Goal: Check status: Check status

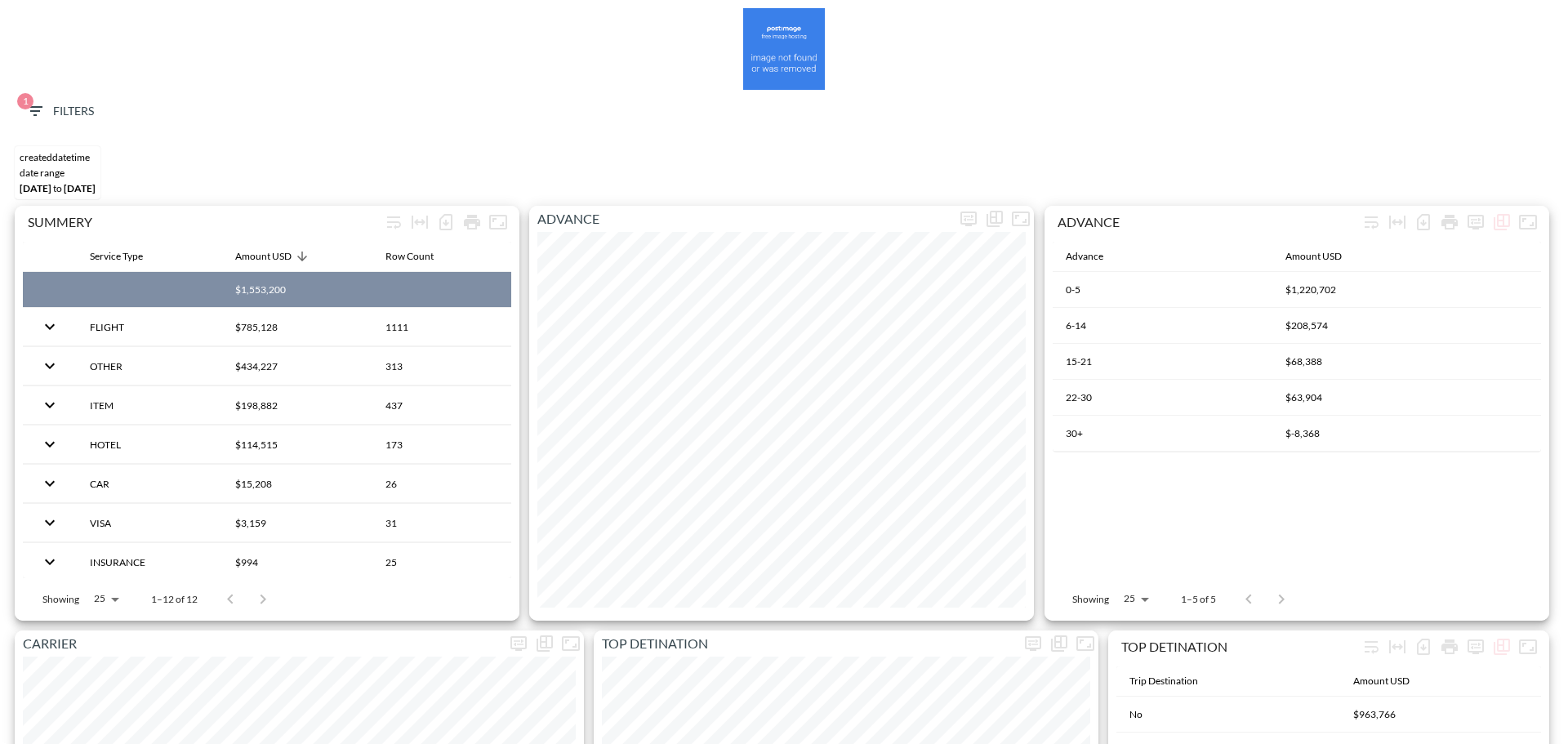
click at [53, 108] on span "1 Filters" at bounding box center [59, 111] width 68 height 20
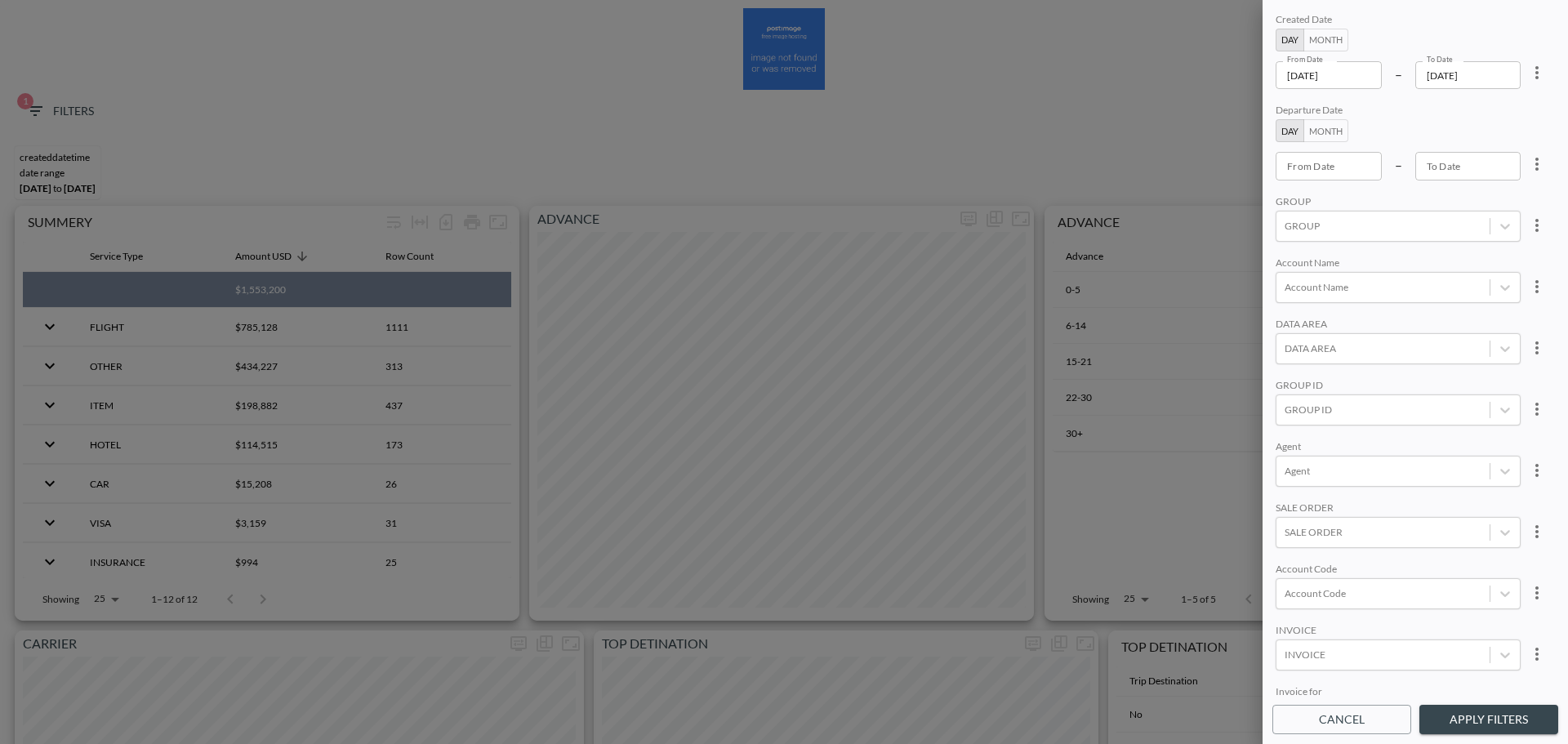
drag, startPoint x: 1525, startPoint y: 75, endPoint x: 1501, endPoint y: 90, distance: 28.3
click at [1527, 75] on icon "more" at bounding box center [1537, 72] width 19 height 19
click at [1461, 118] on span "Clear" at bounding box center [1455, 110] width 40 height 19
click at [1346, 166] on input "From Date" at bounding box center [1329, 166] width 106 height 28
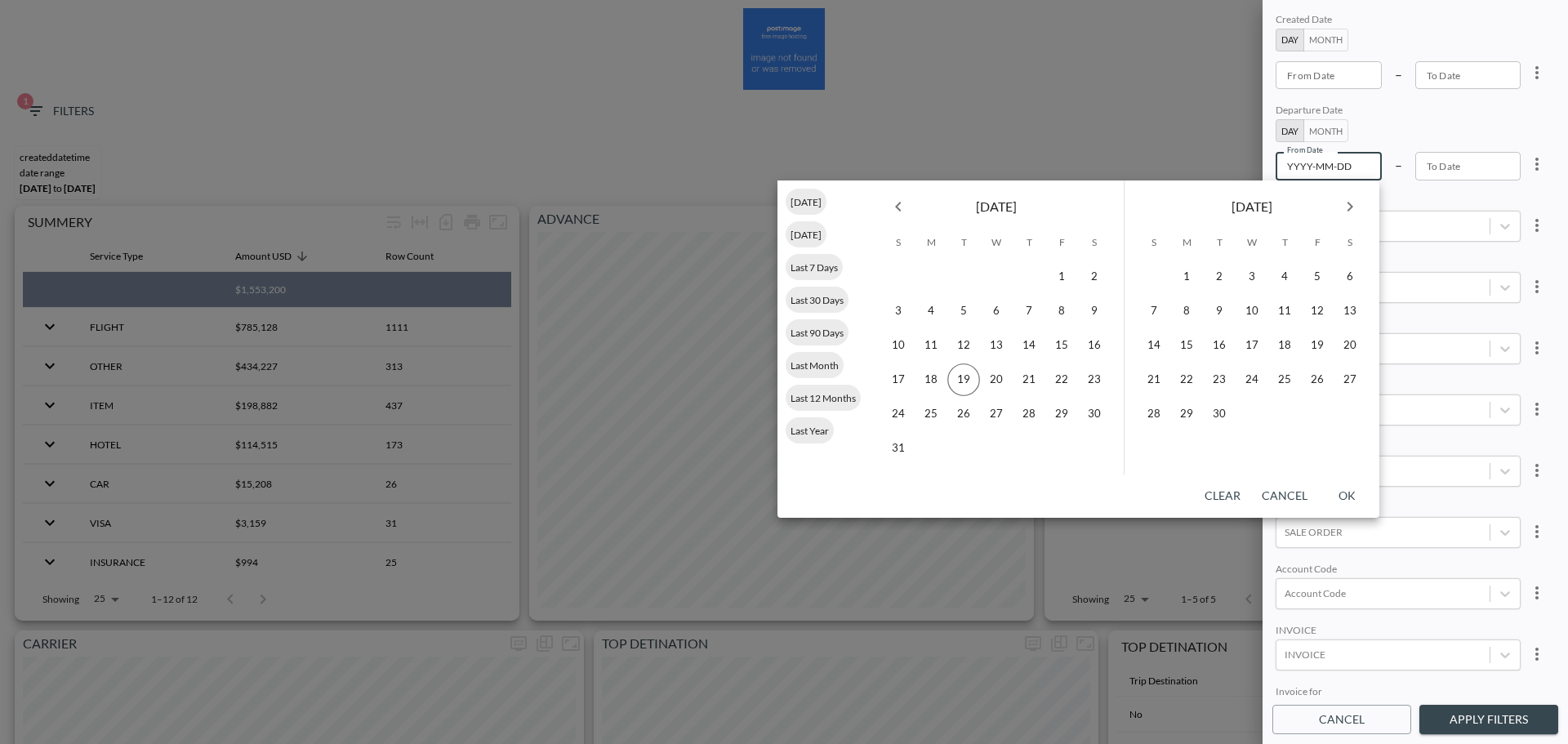
type input "YYYY-MM-DD"
click at [1291, 128] on button "Day" at bounding box center [1290, 130] width 29 height 23
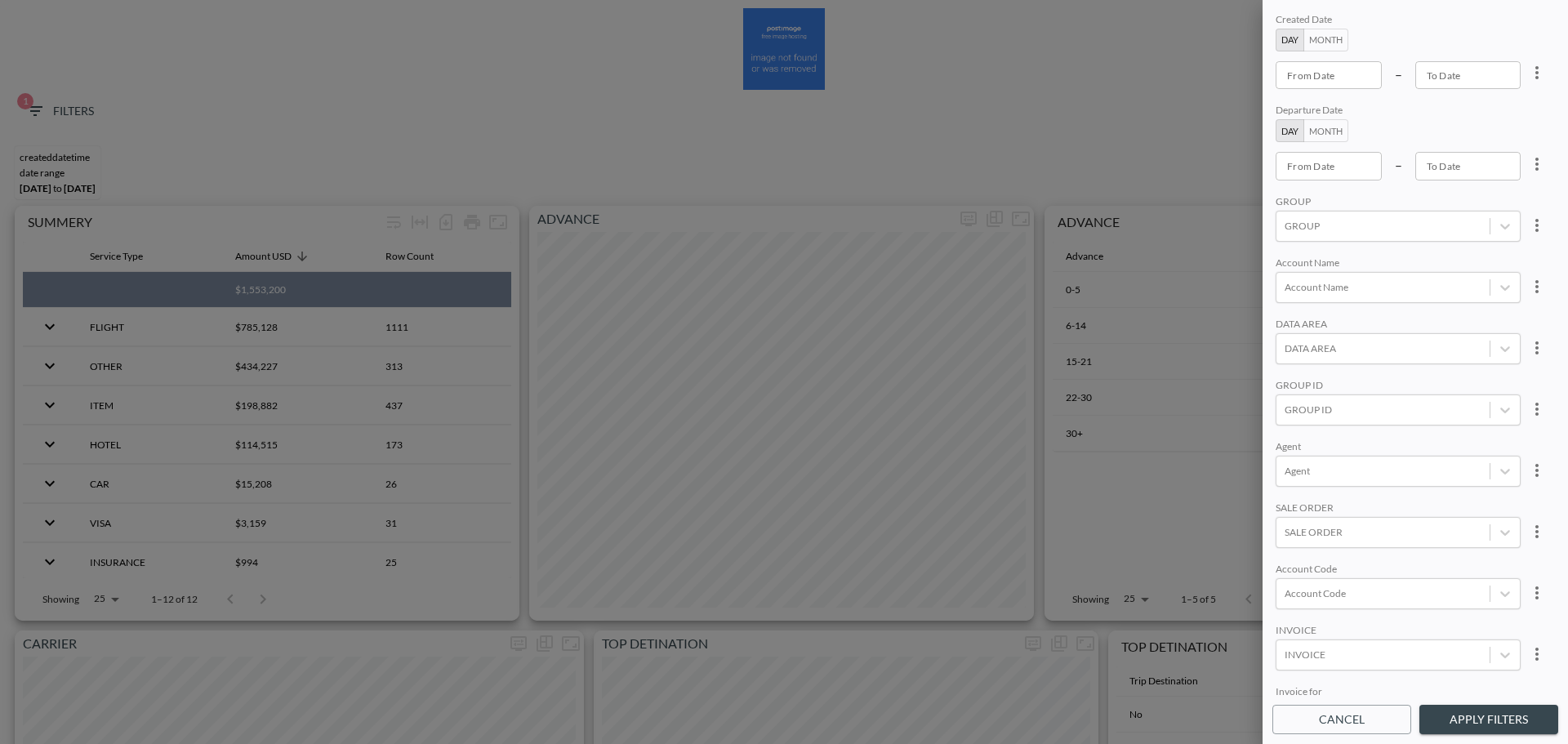
click at [1332, 134] on button "Month" at bounding box center [1326, 130] width 45 height 23
click at [1320, 166] on div "From Month From Month" at bounding box center [1335, 166] width 119 height 28
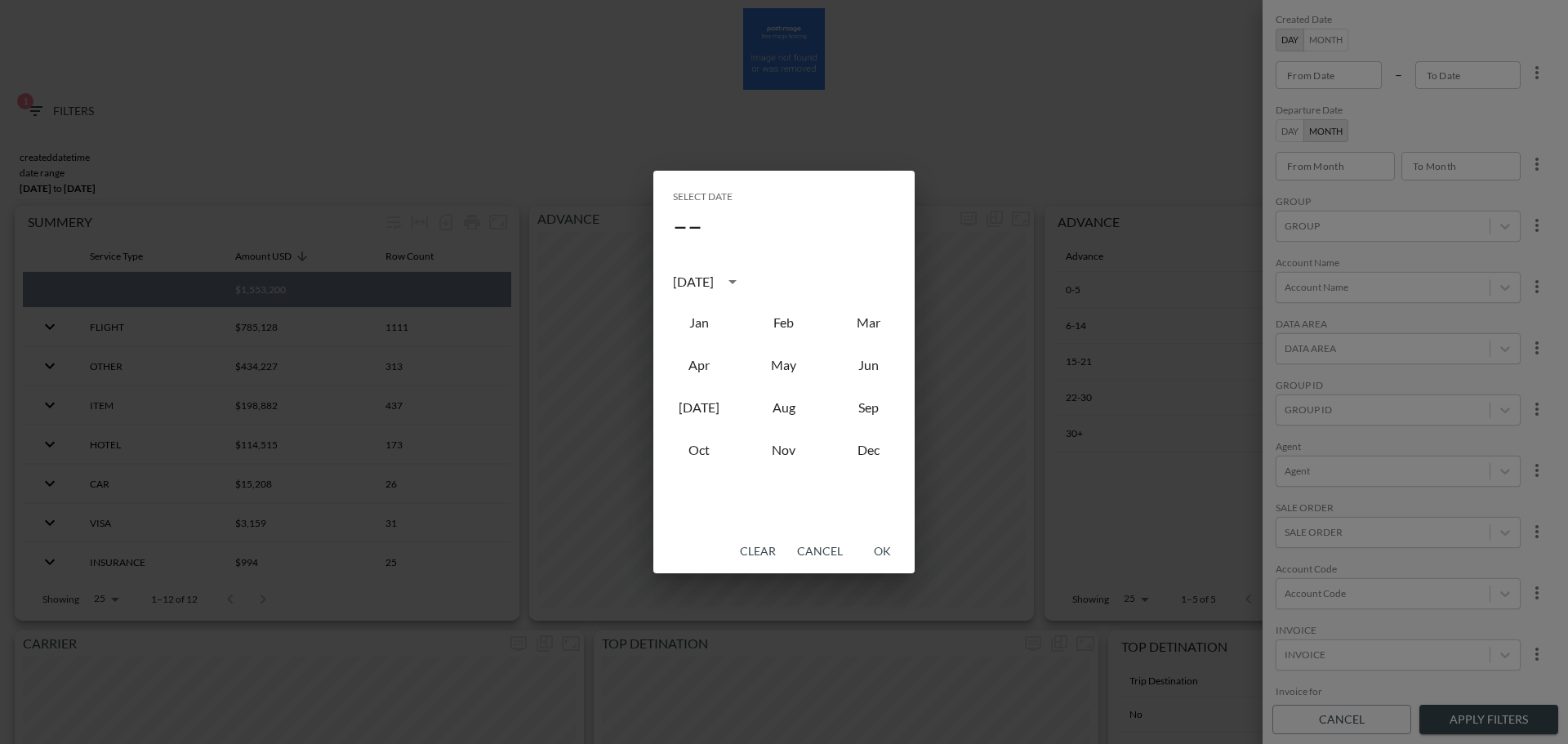
click at [713, 291] on div "[DATE]" at bounding box center [693, 281] width 41 height 19
click at [707, 421] on button "2023" at bounding box center [699, 415] width 59 height 30
click at [713, 324] on button "Jan" at bounding box center [699, 323] width 59 height 30
type input "2023-01"
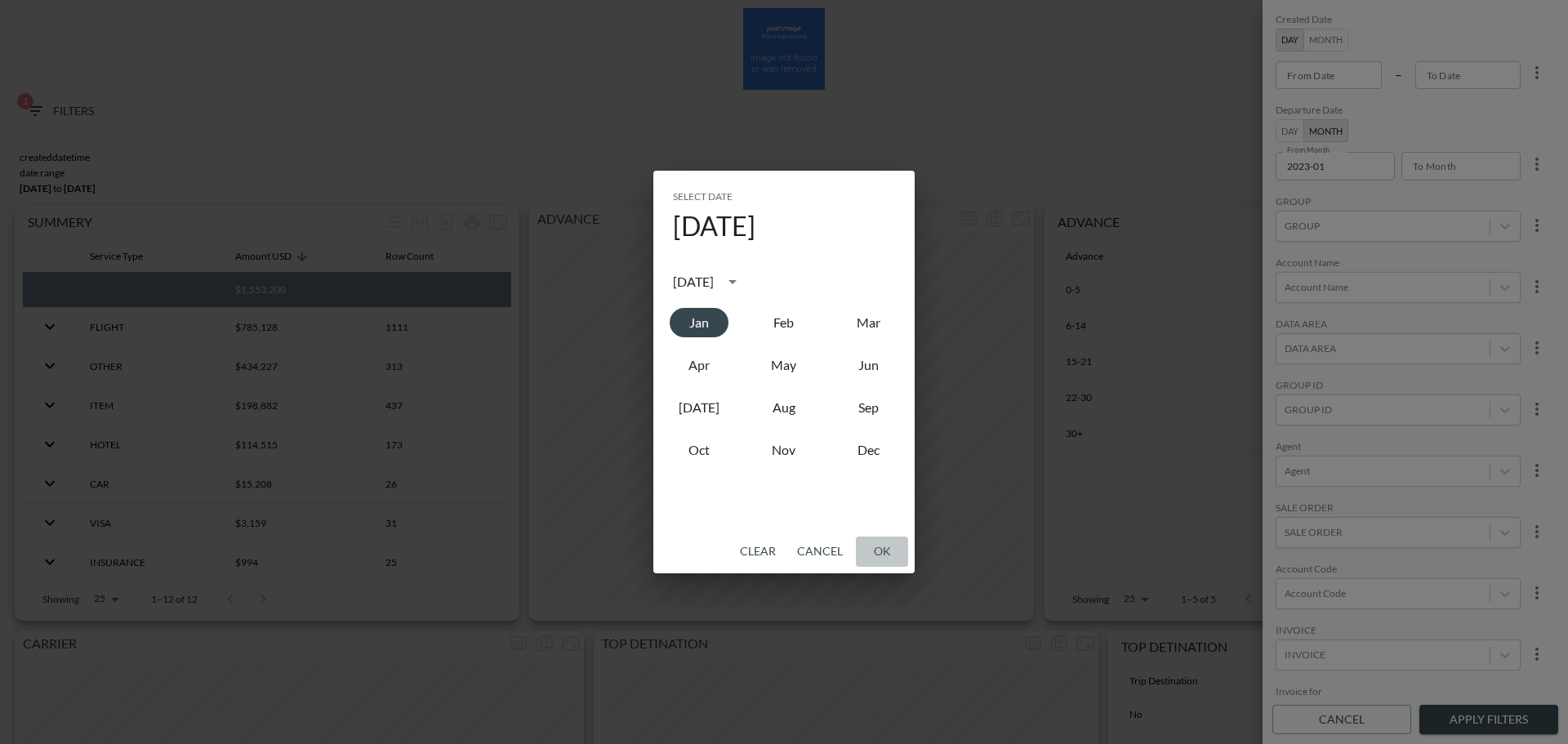
click at [889, 546] on button "OK" at bounding box center [882, 551] width 52 height 30
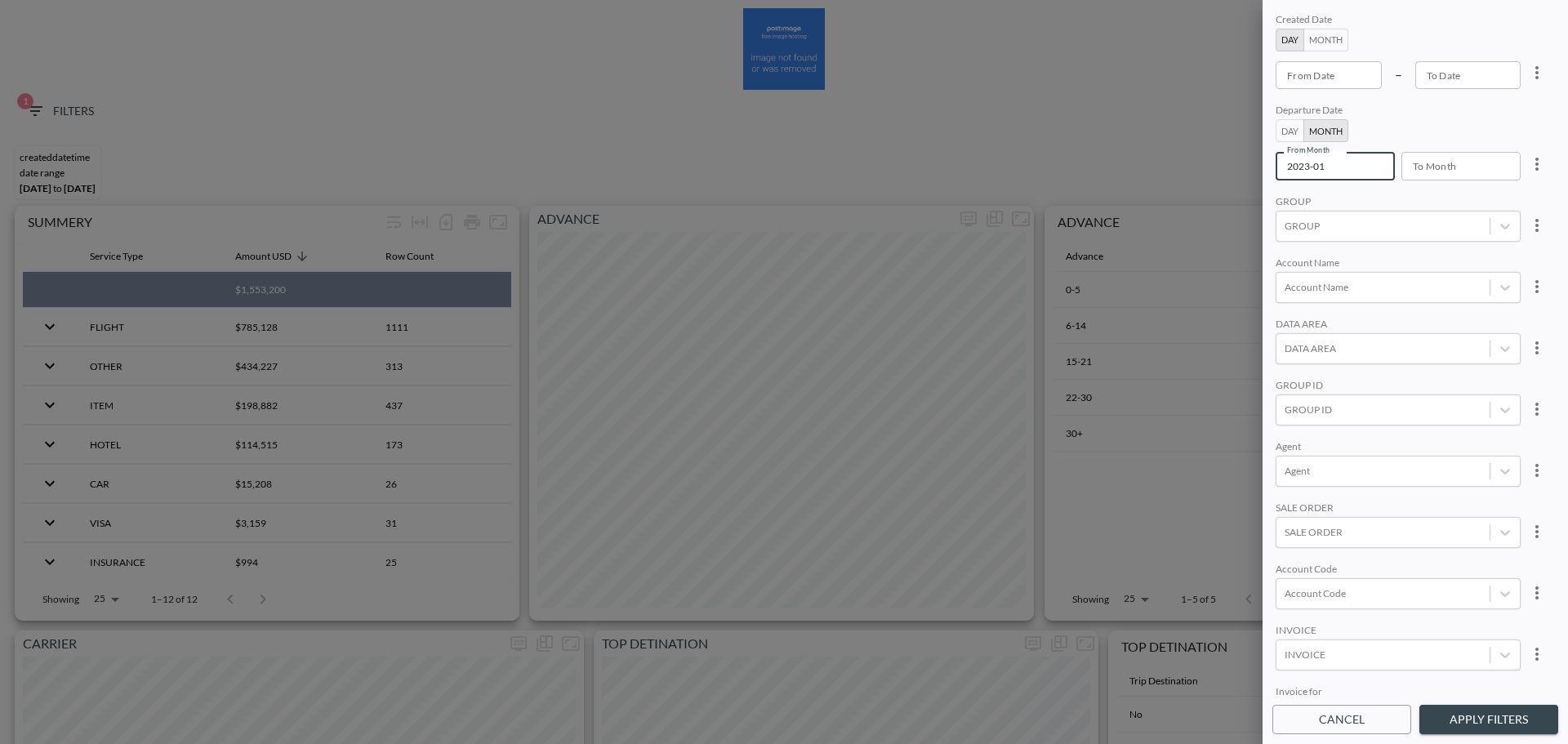
type input "YYYY-MM"
click at [1432, 163] on div "To Month YYYY-MM To Month" at bounding box center [1461, 166] width 119 height 28
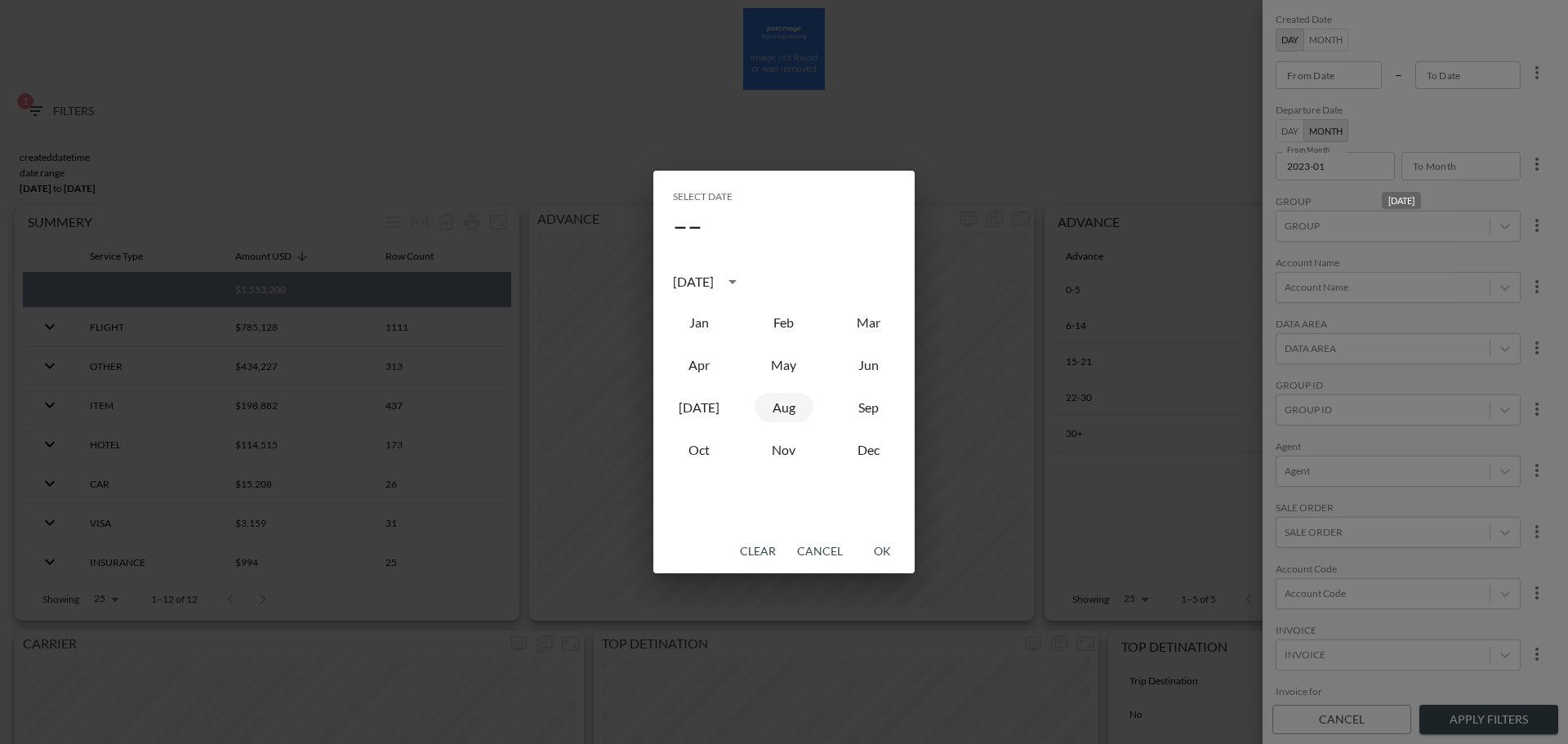
click at [768, 406] on button "Aug" at bounding box center [784, 407] width 59 height 30
type input "2025-08"
click at [871, 546] on button "OK" at bounding box center [882, 551] width 52 height 30
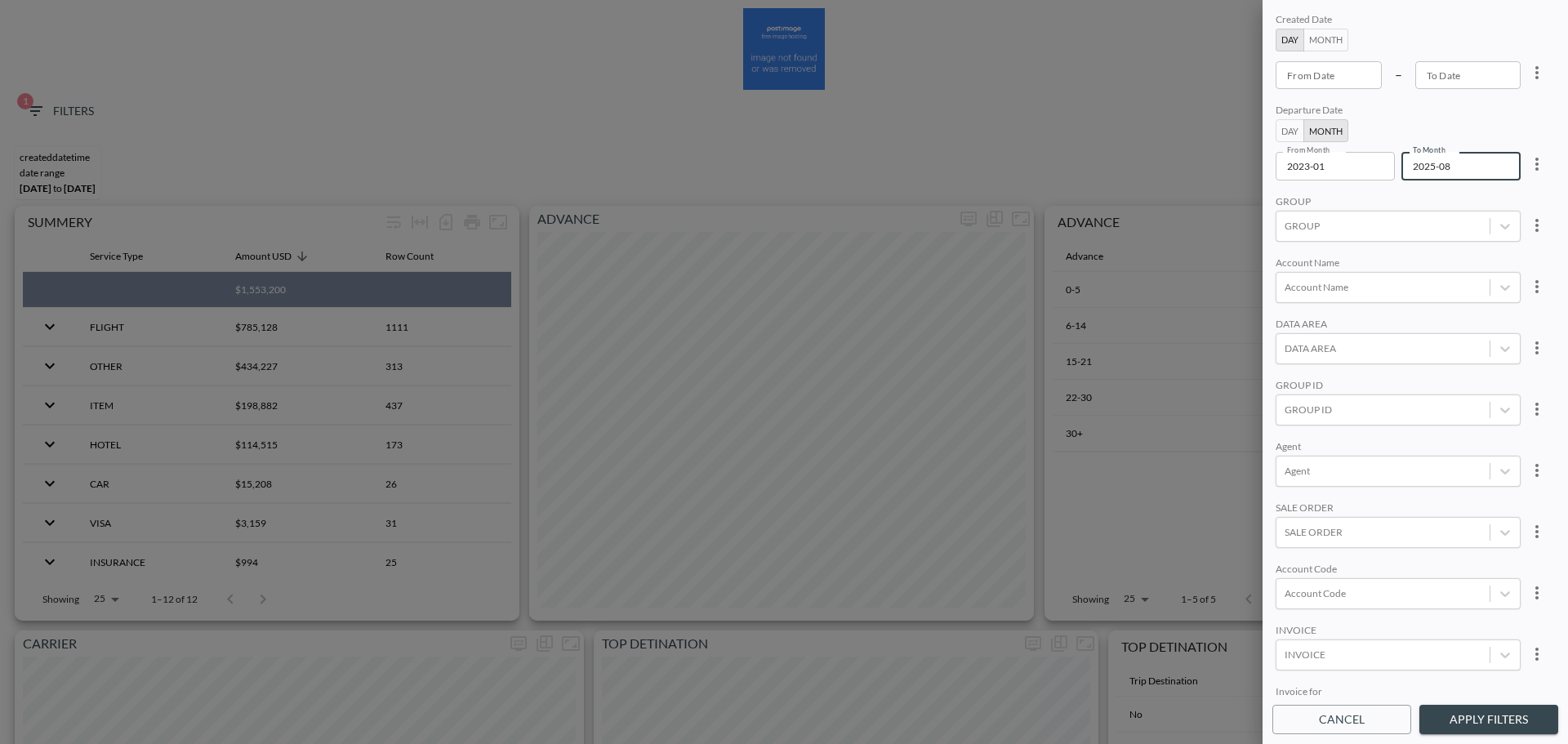
scroll to position [82, 0]
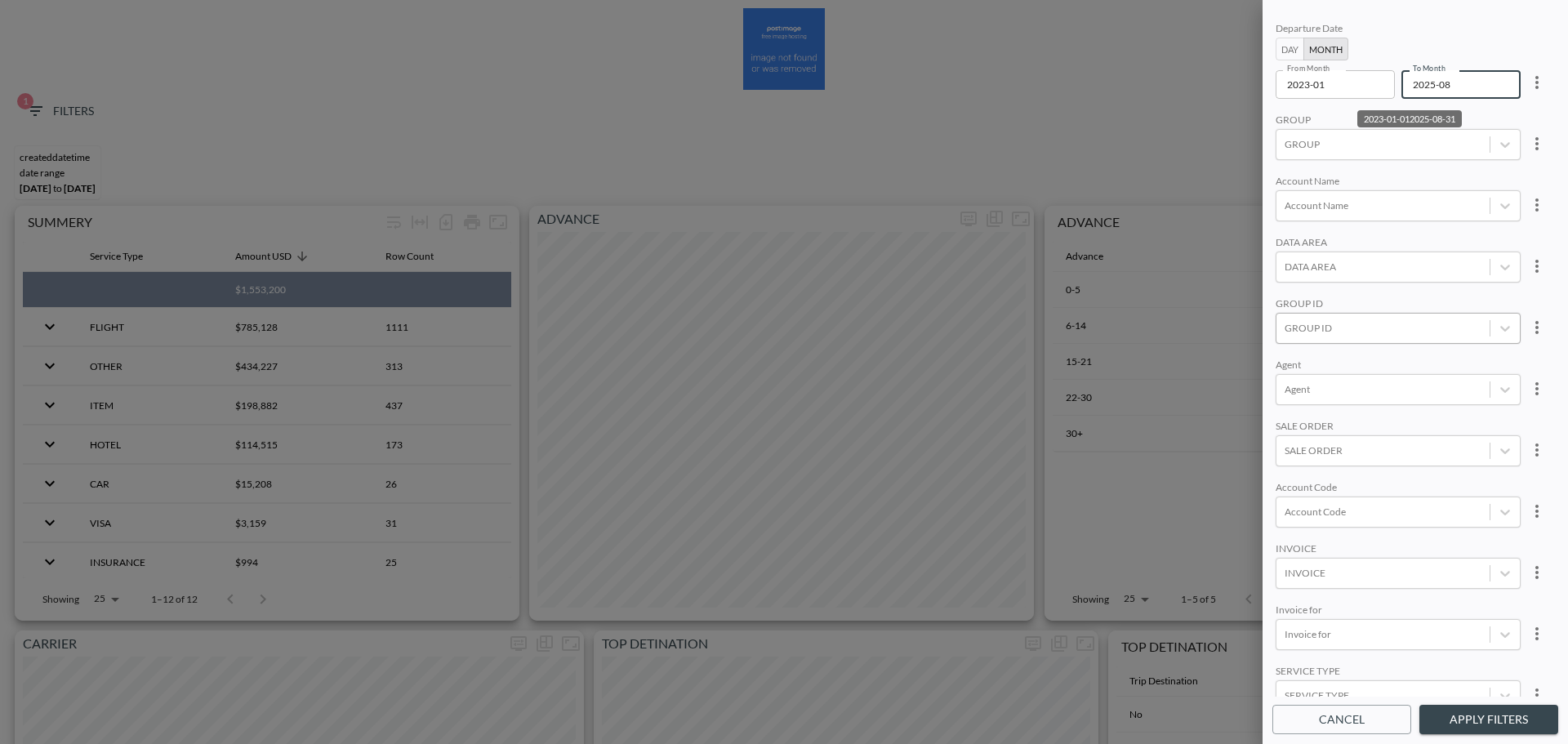
click at [1310, 326] on div at bounding box center [1382, 328] width 197 height 15
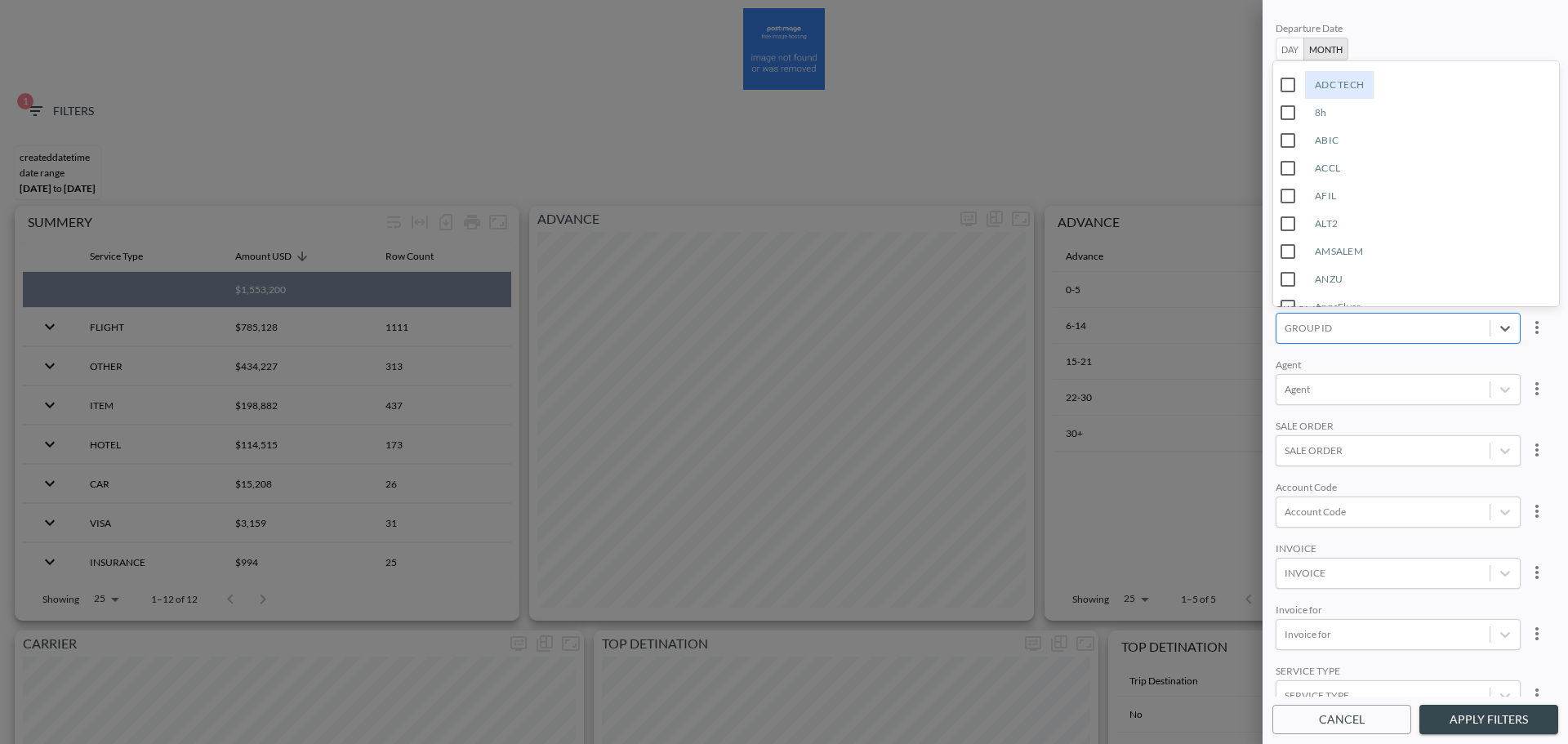
type input "p"
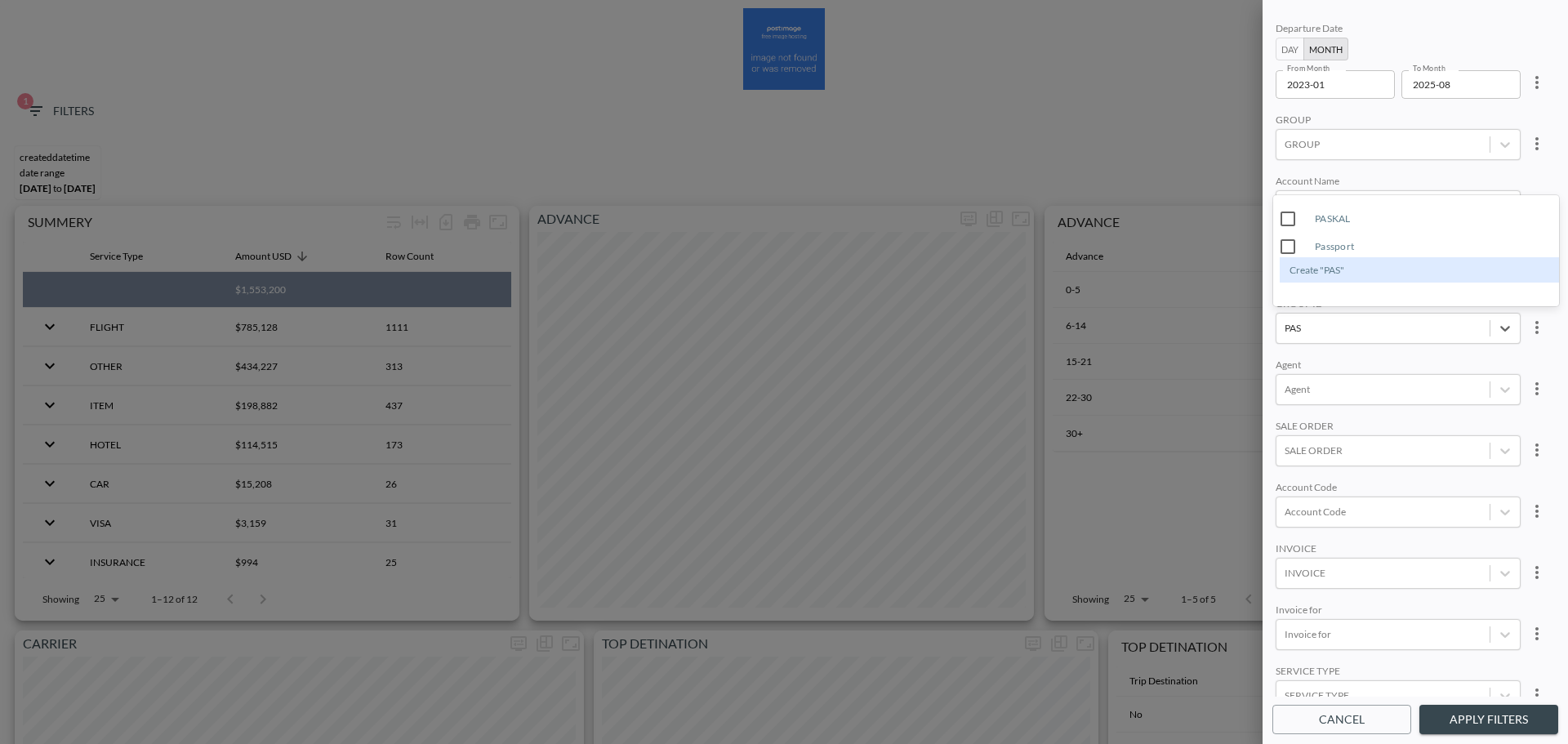
click at [1295, 244] on input "Passport" at bounding box center [1288, 247] width 35 height 35
type input "PAS"
click at [1384, 171] on div "Created Date Day Month From Date From Date – To Date To Date Departure Date Day…" at bounding box center [1415, 353] width 286 height 687
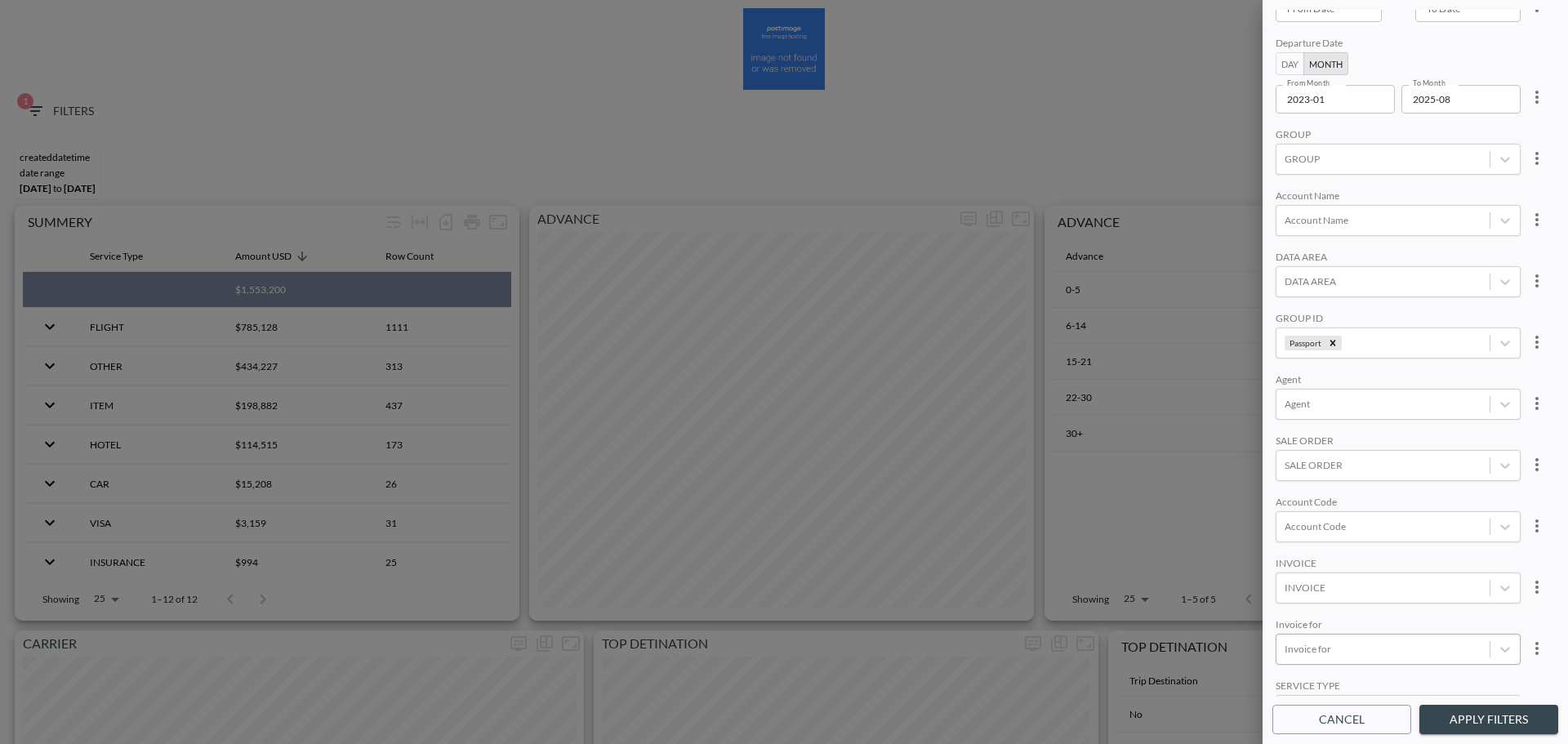
scroll to position [231, 0]
click at [1381, 536] on body "BI.P.EYE, Interactive Analytics Dashboards 1 Filters CREATEDDATETIME DATE RANGE…" at bounding box center [784, 372] width 1568 height 744
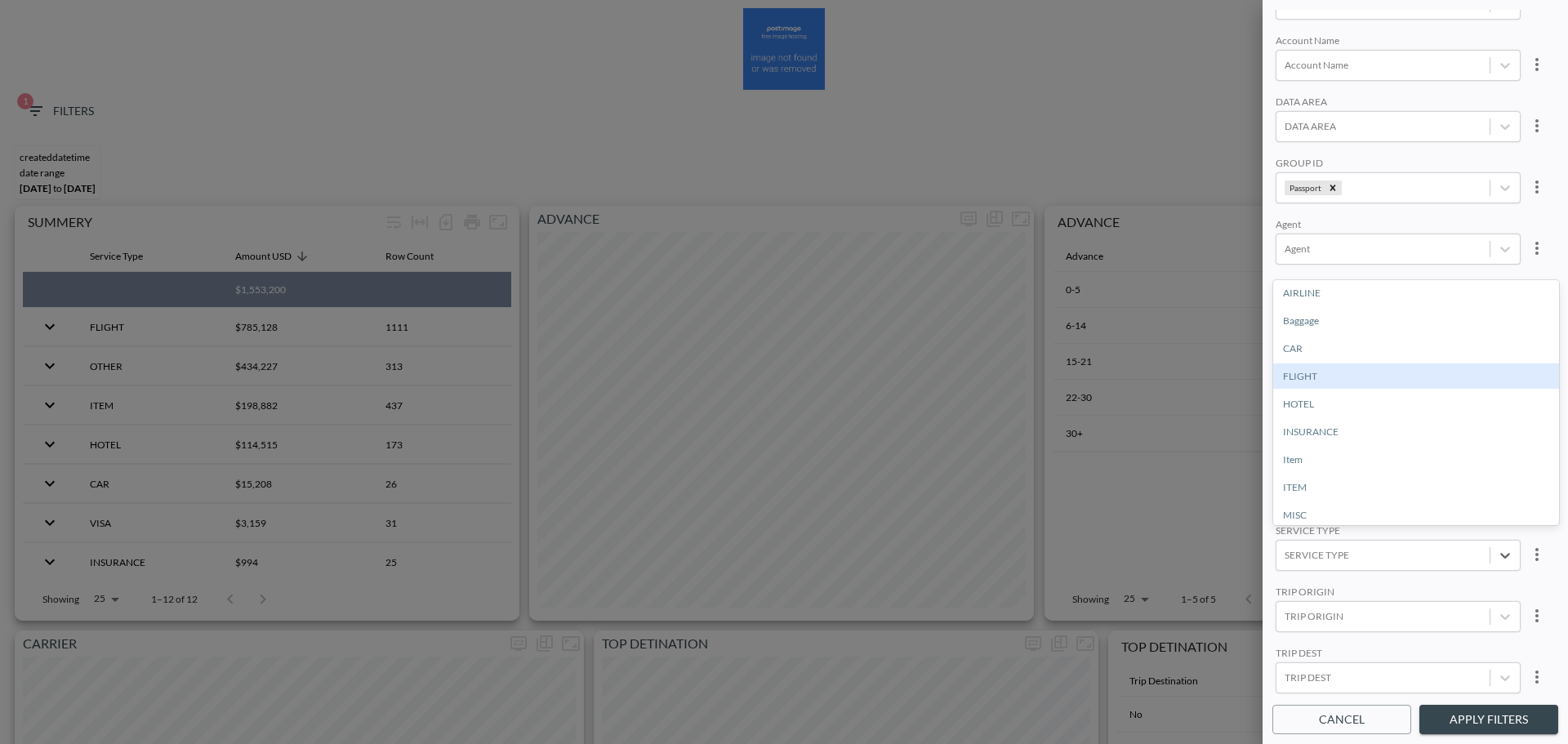
click at [1359, 376] on div "FLIGHT" at bounding box center [1416, 376] width 286 height 25
click at [1474, 711] on button "Apply Filters" at bounding box center [1489, 720] width 138 height 30
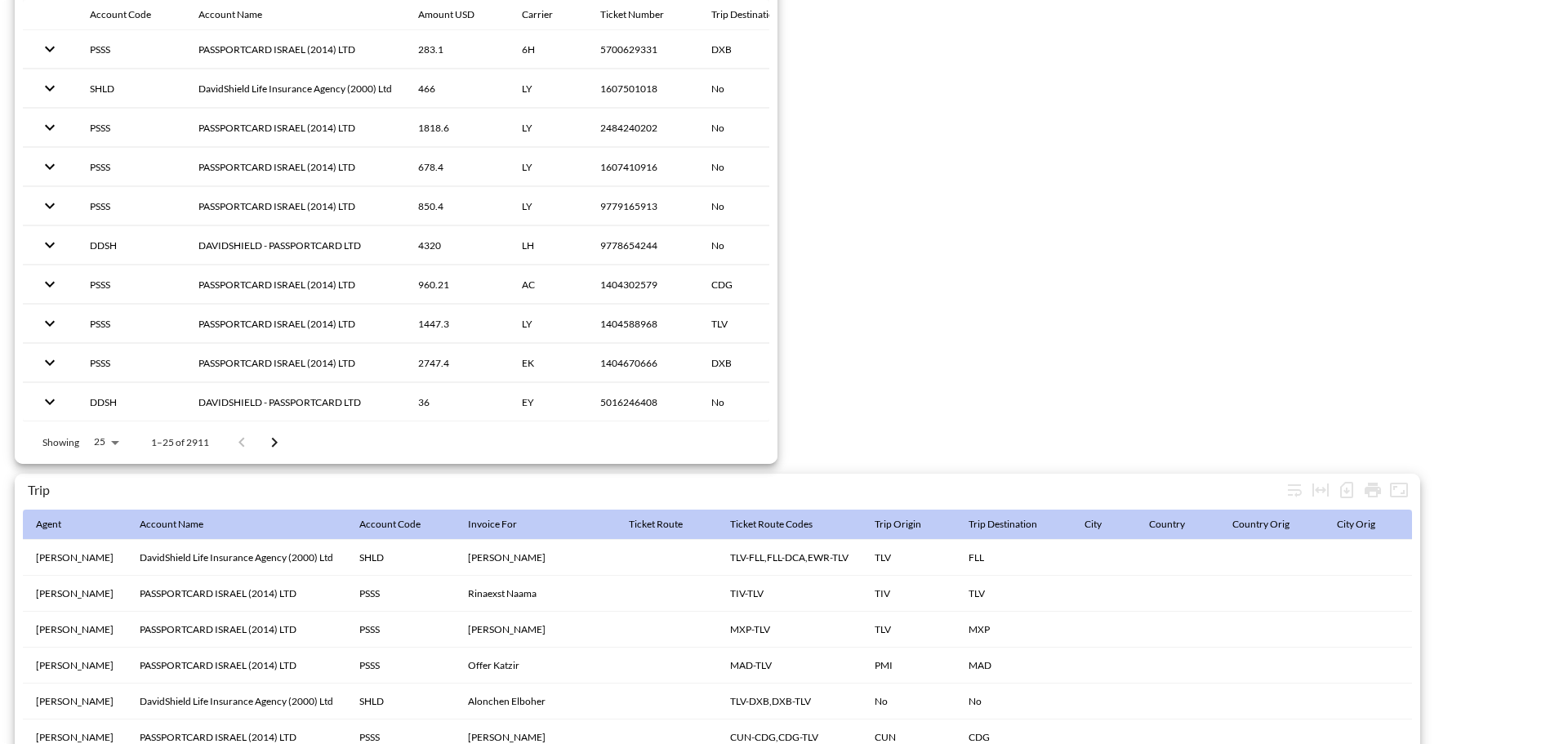
scroll to position [2569, 0]
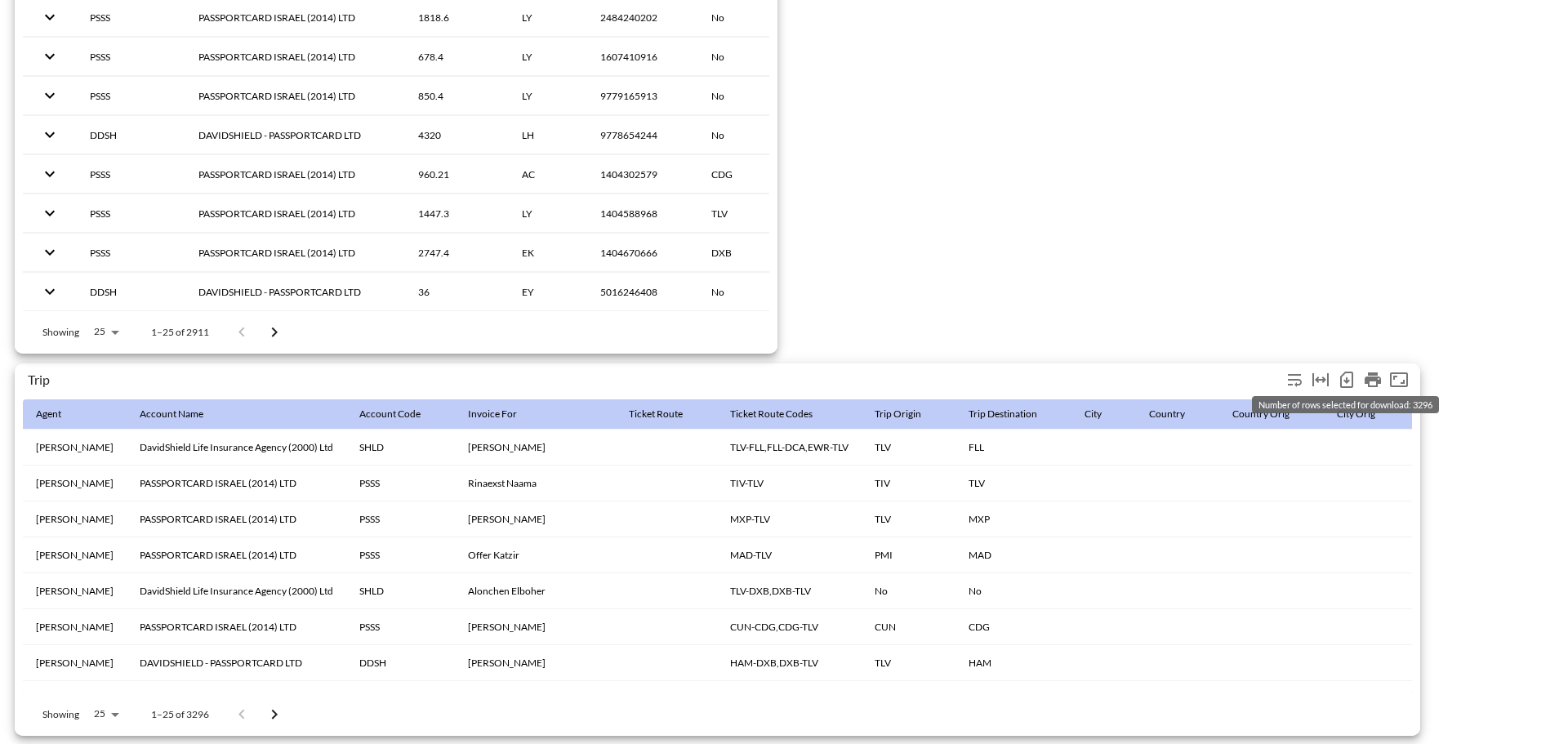
click at [1346, 370] on icon "Number of rows selected for download: 3296" at bounding box center [1346, 379] width 19 height 19
